Goal: Check status

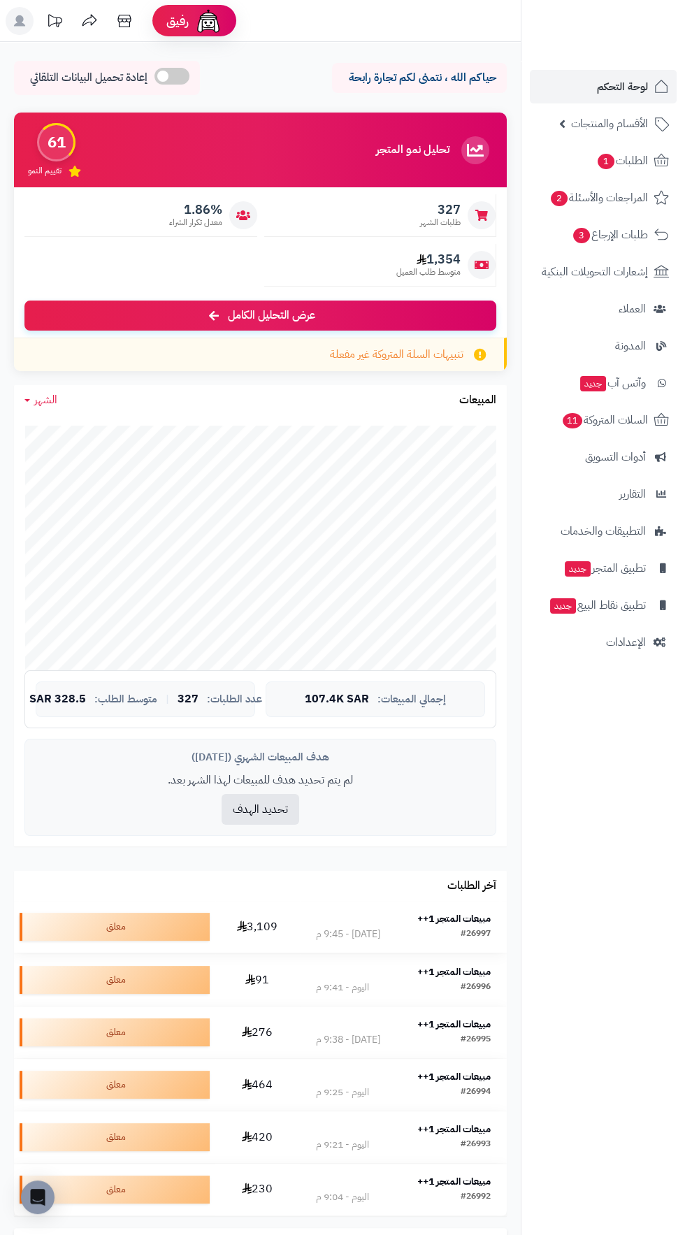
click at [480, 923] on strong "مبيعات المتجر 1++" at bounding box center [453, 919] width 73 height 15
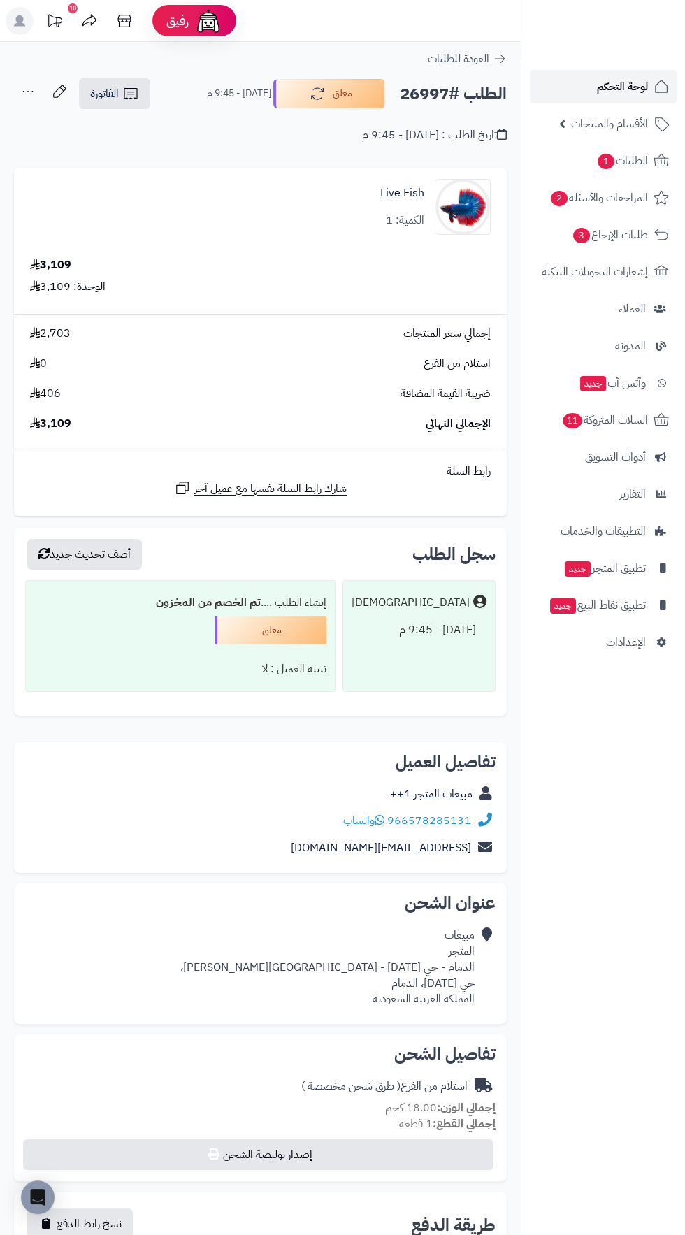
click at [625, 85] on span "لوحة التحكم" at bounding box center [622, 87] width 51 height 20
